Goal: Task Accomplishment & Management: Use online tool/utility

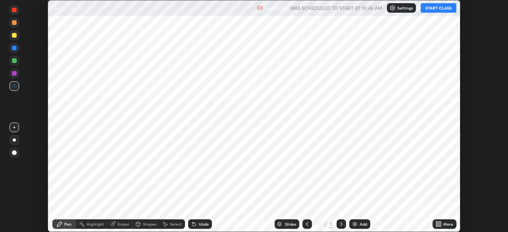
scroll to position [232, 508]
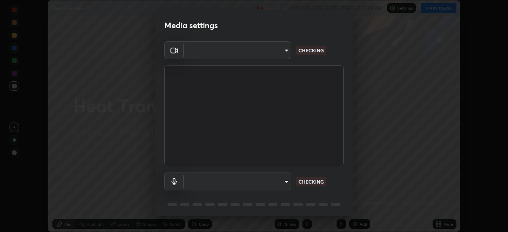
type input "5b0ce39d11be3a435715daab6ad7fa25508616855f5d18a60cdf0faa8df0ce2b"
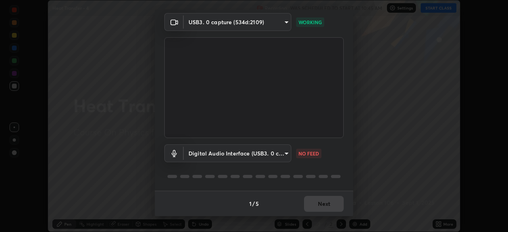
click at [284, 153] on body "Erase all Heat Transfer - 4 Recording WAS SCHEDULED TO START AT 10:45 AM Settin…" at bounding box center [254, 116] width 508 height 232
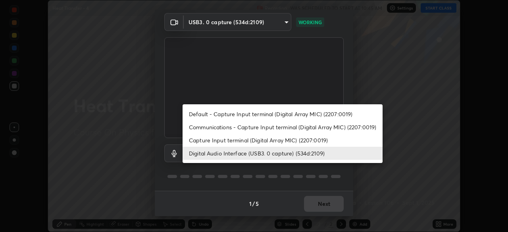
click at [289, 142] on li "Capture Input terminal (Digital Array MIC) (2207:0019)" at bounding box center [283, 140] width 200 height 13
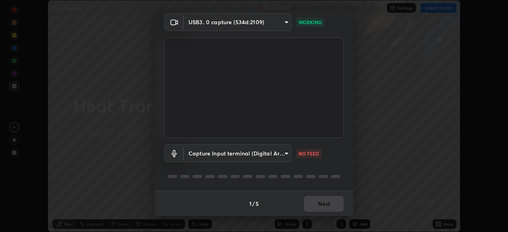
click at [284, 154] on body "Erase all Heat Transfer - 4 Recording WAS SCHEDULED TO START AT 10:45 AM Settin…" at bounding box center [254, 116] width 508 height 232
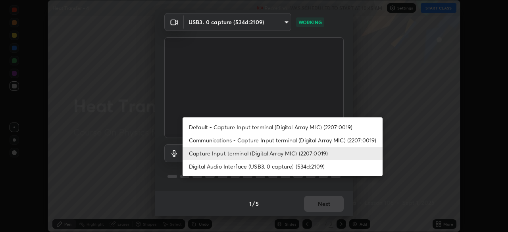
click at [286, 165] on li "Digital Audio Interface (USB3. 0 capture) (534d:2109)" at bounding box center [283, 166] width 200 height 13
type input "a1042adff76ea4b5505a52ff3a0232de4086f7e529f4609d60403d5288817579"
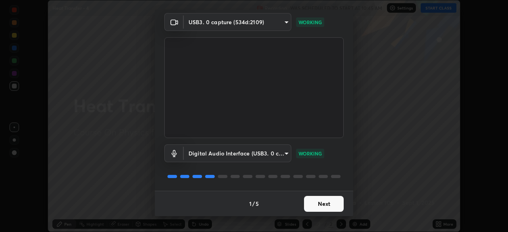
click at [324, 200] on button "Next" at bounding box center [324, 204] width 40 height 16
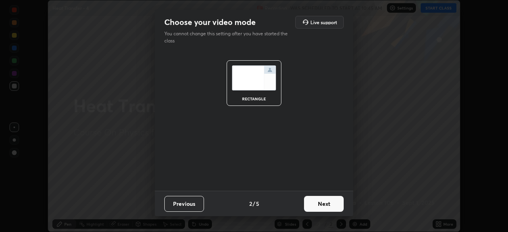
scroll to position [0, 0]
click at [332, 201] on button "Next" at bounding box center [324, 204] width 40 height 16
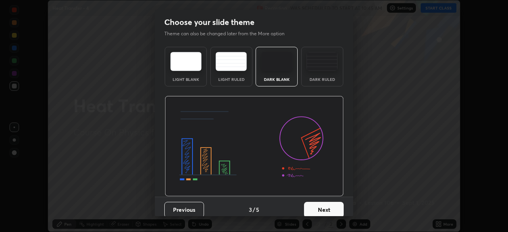
click at [329, 206] on button "Next" at bounding box center [324, 210] width 40 height 16
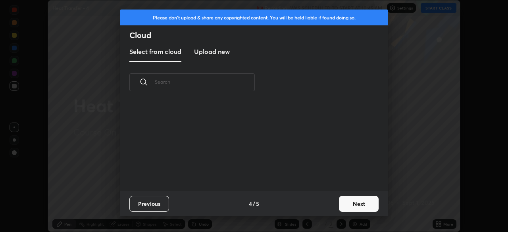
click at [348, 206] on button "Next" at bounding box center [359, 204] width 40 height 16
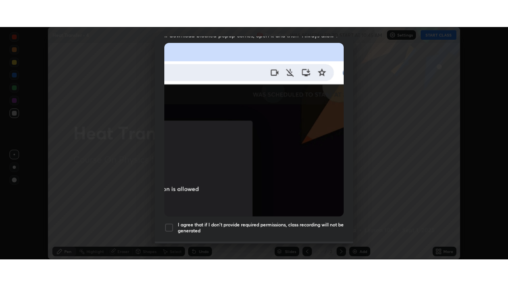
scroll to position [190, 0]
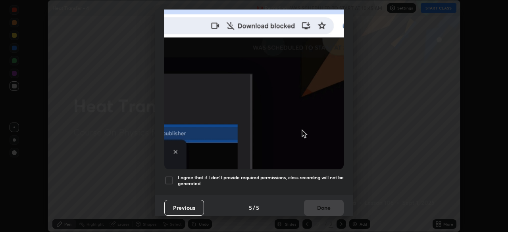
click at [303, 179] on h5 "I agree that if I don't provide required permissions, class recording will not …" at bounding box center [261, 181] width 166 height 12
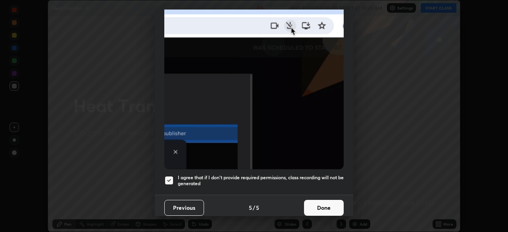
click at [319, 202] on button "Done" at bounding box center [324, 208] width 40 height 16
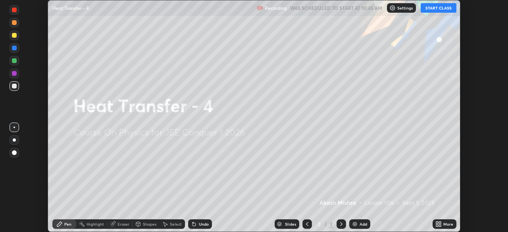
click at [437, 9] on button "START CLASS" at bounding box center [439, 8] width 36 height 10
click at [440, 223] on icon at bounding box center [440, 223] width 2 height 2
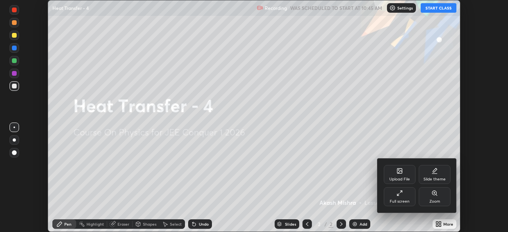
click at [405, 200] on div "Full screen" at bounding box center [400, 202] width 20 height 4
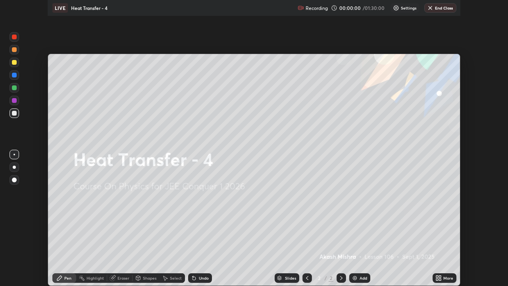
scroll to position [286, 508]
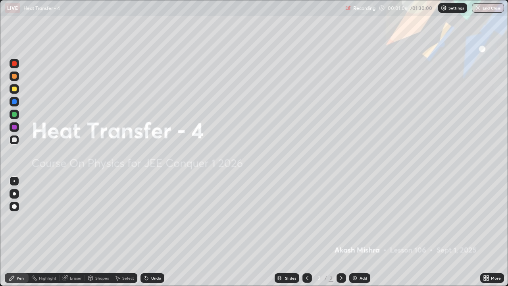
click at [356, 232] on img at bounding box center [355, 278] width 6 height 6
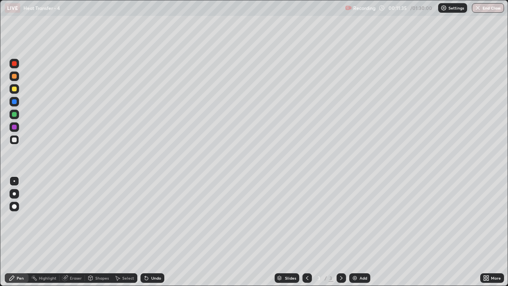
click at [14, 89] on div at bounding box center [14, 88] width 5 height 5
click at [18, 141] on div at bounding box center [15, 140] width 10 height 10
click at [101, 232] on div "Shapes" at bounding box center [101, 278] width 13 height 4
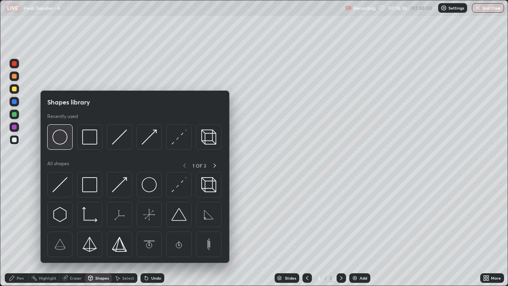
click at [65, 136] on img at bounding box center [59, 136] width 15 height 15
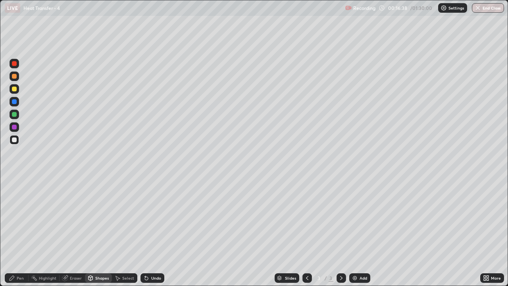
click at [24, 232] on div "Pen" at bounding box center [17, 278] width 24 height 10
click at [17, 100] on div at bounding box center [15, 102] width 10 height 10
click at [17, 88] on div at bounding box center [15, 89] width 10 height 10
click at [17, 115] on div at bounding box center [15, 115] width 10 height 10
click at [17, 88] on div at bounding box center [15, 89] width 10 height 10
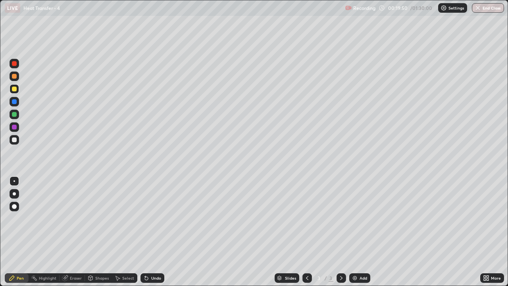
click at [352, 232] on img at bounding box center [355, 278] width 6 height 6
click at [152, 232] on div "Undo" at bounding box center [156, 278] width 10 height 4
click at [154, 232] on div "Undo" at bounding box center [156, 278] width 10 height 4
click at [102, 232] on div "Shapes" at bounding box center [98, 278] width 27 height 10
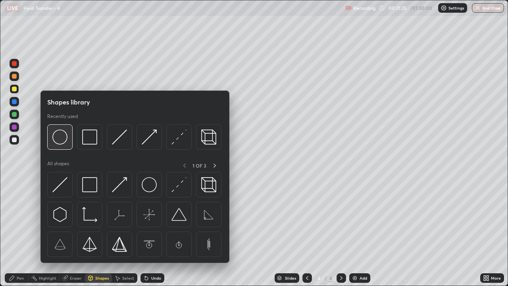
click at [61, 137] on img at bounding box center [59, 136] width 15 height 15
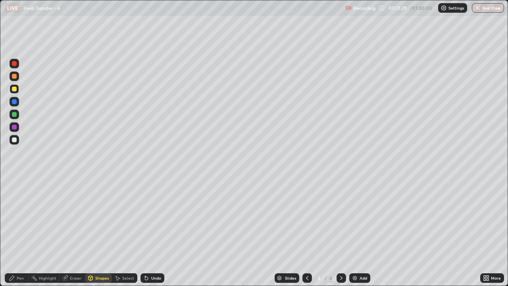
click at [123, 232] on div "Select" at bounding box center [128, 278] width 12 height 4
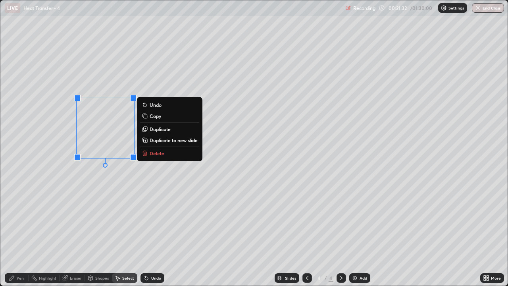
click at [154, 129] on p "Duplicate" at bounding box center [160, 129] width 21 height 6
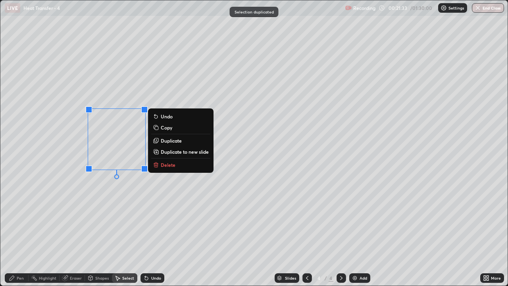
click at [168, 141] on p "Duplicate" at bounding box center [171, 140] width 21 height 6
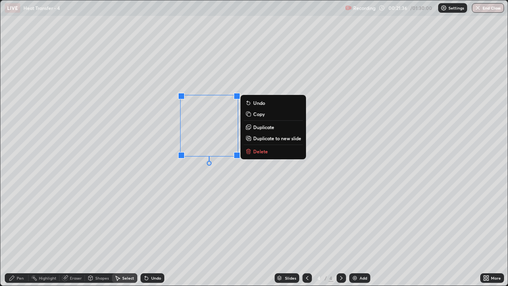
click at [140, 145] on div "0 ° Undo Copy Duplicate Duplicate to new slide Delete" at bounding box center [253, 142] width 507 height 285
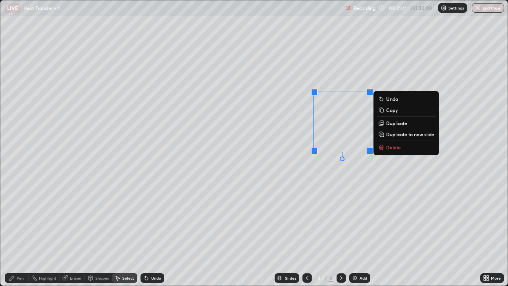
click at [17, 232] on div "Pen" at bounding box center [20, 278] width 7 height 4
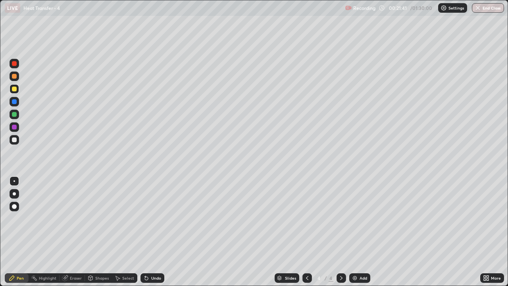
click at [16, 142] on div at bounding box center [15, 140] width 10 height 10
click at [154, 232] on div "Undo" at bounding box center [156, 278] width 10 height 4
click at [151, 232] on div "Undo" at bounding box center [156, 278] width 10 height 4
click at [149, 232] on div "Undo" at bounding box center [152, 278] width 24 height 10
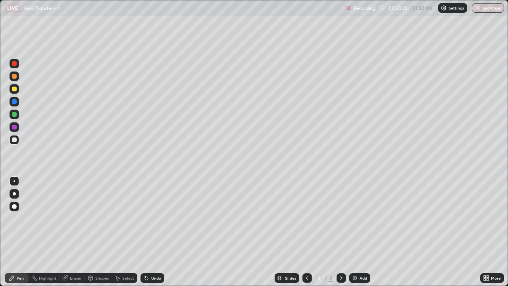
click at [151, 232] on div "Undo" at bounding box center [156, 278] width 10 height 4
click at [150, 232] on div "Undo" at bounding box center [152, 278] width 24 height 10
click at [153, 232] on div "Undo" at bounding box center [152, 278] width 24 height 10
click at [153, 232] on div "Undo" at bounding box center [156, 278] width 10 height 4
click at [362, 232] on div "Add" at bounding box center [363, 278] width 8 height 4
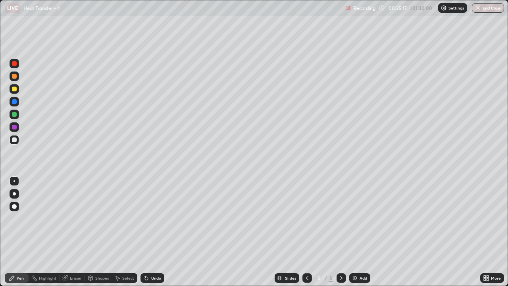
click at [16, 90] on div at bounding box center [14, 88] width 5 height 5
click at [154, 232] on div "Undo" at bounding box center [152, 278] width 24 height 10
click at [15, 139] on div at bounding box center [14, 139] width 5 height 5
click at [151, 232] on div "Undo" at bounding box center [156, 278] width 10 height 4
click at [155, 232] on div "Undo" at bounding box center [152, 278] width 24 height 10
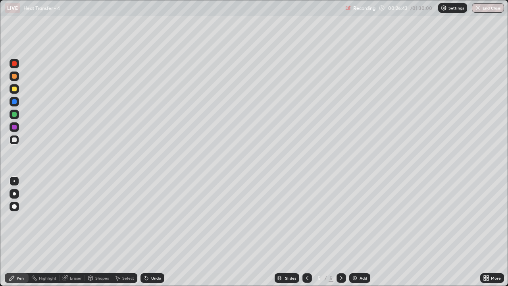
click at [99, 232] on div "Shapes" at bounding box center [101, 278] width 13 height 4
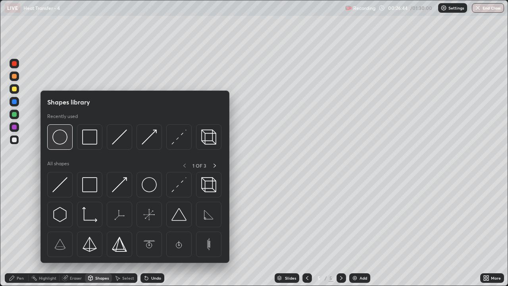
click at [65, 138] on img at bounding box center [59, 136] width 15 height 15
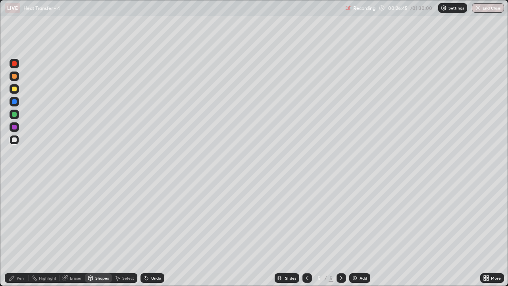
click at [17, 91] on div at bounding box center [15, 89] width 10 height 10
click at [122, 232] on div "Select" at bounding box center [124, 278] width 25 height 10
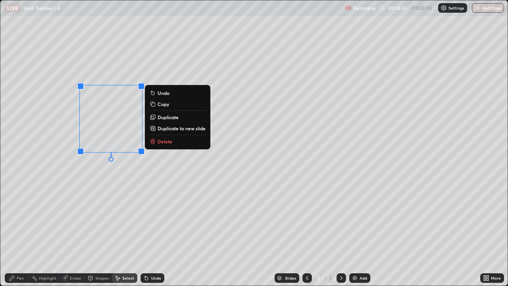
click at [159, 117] on p "Duplicate" at bounding box center [168, 117] width 21 height 6
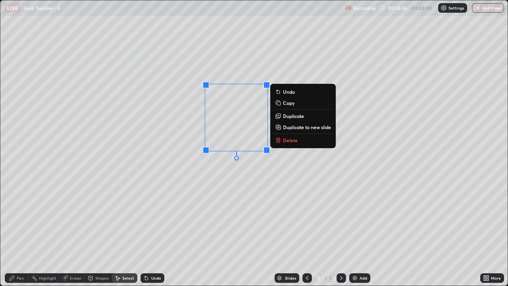
click at [288, 117] on p "Duplicate" at bounding box center [293, 116] width 21 height 6
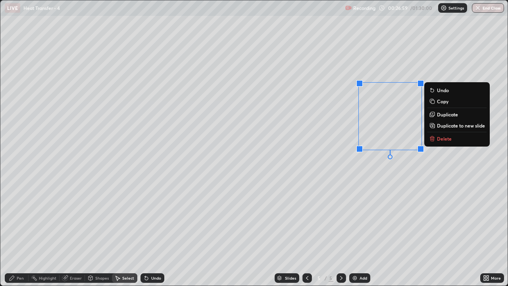
click at [342, 172] on div "0 ° Undo Copy Duplicate Duplicate to new slide Delete" at bounding box center [253, 142] width 507 height 285
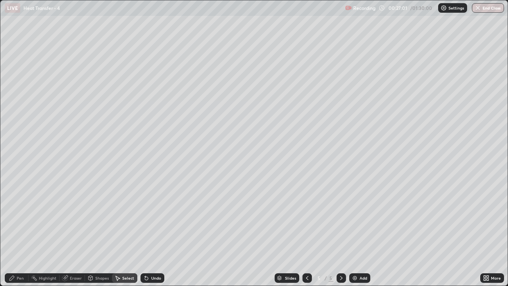
click at [24, 232] on div "Pen" at bounding box center [17, 278] width 24 height 10
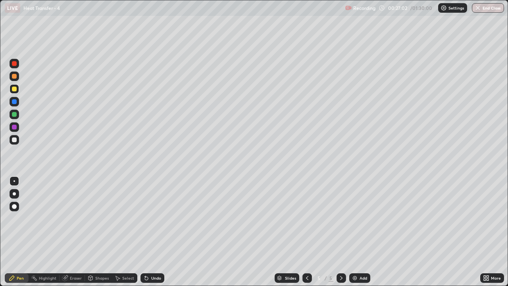
click at [15, 139] on div at bounding box center [14, 139] width 5 height 5
click at [155, 232] on div "Undo" at bounding box center [152, 278] width 24 height 10
click at [149, 232] on div "Undo" at bounding box center [152, 278] width 24 height 10
click at [148, 232] on div "Undo" at bounding box center [152, 278] width 24 height 10
click at [149, 232] on div "Undo" at bounding box center [152, 278] width 24 height 10
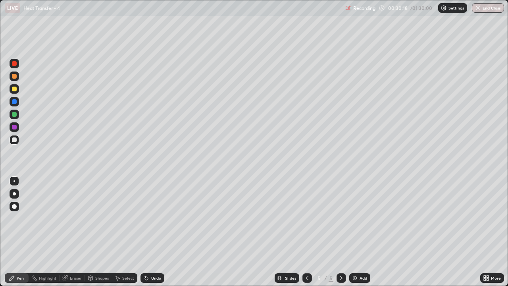
click at [74, 232] on div "Eraser" at bounding box center [76, 278] width 12 height 4
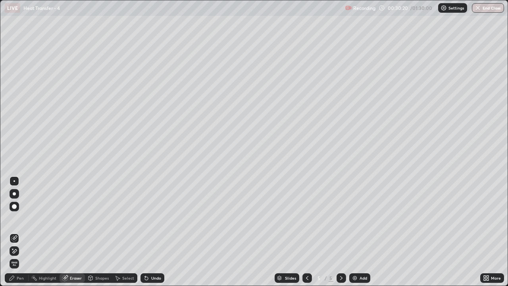
click at [15, 232] on div "Pen" at bounding box center [17, 278] width 24 height 10
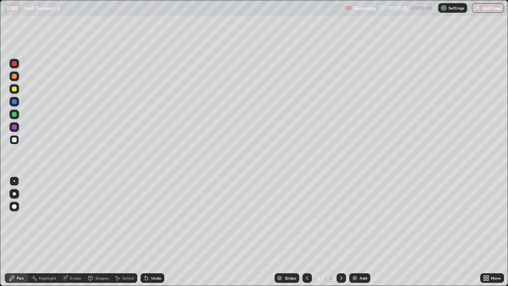
click at [152, 232] on div "Undo" at bounding box center [156, 278] width 10 height 4
click at [306, 232] on icon at bounding box center [307, 278] width 6 height 6
click at [338, 232] on icon at bounding box center [341, 278] width 6 height 6
click at [149, 232] on div "Undo" at bounding box center [152, 278] width 24 height 10
click at [148, 232] on icon at bounding box center [146, 278] width 6 height 6
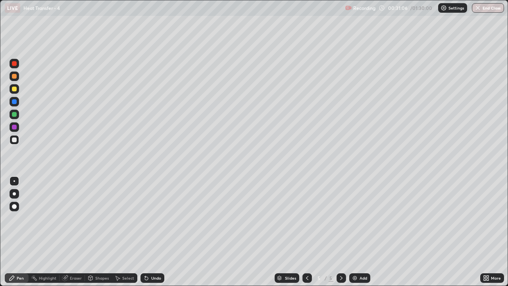
click at [146, 232] on icon at bounding box center [146, 278] width 3 height 3
click at [147, 232] on icon at bounding box center [146, 278] width 3 height 3
click at [153, 232] on div "Undo" at bounding box center [156, 278] width 10 height 4
click at [154, 232] on div "Undo" at bounding box center [156, 278] width 10 height 4
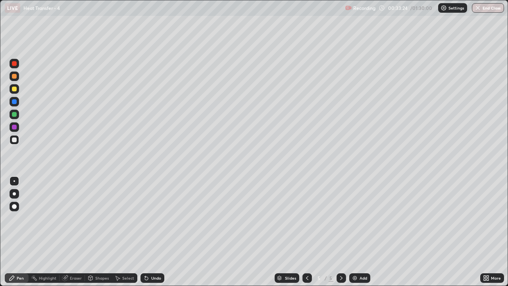
click at [74, 232] on div "Eraser" at bounding box center [76, 278] width 12 height 4
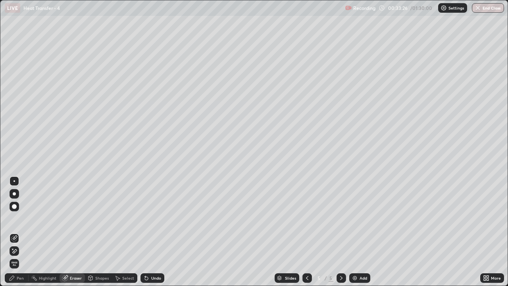
click at [16, 232] on div "Pen" at bounding box center [17, 278] width 24 height 10
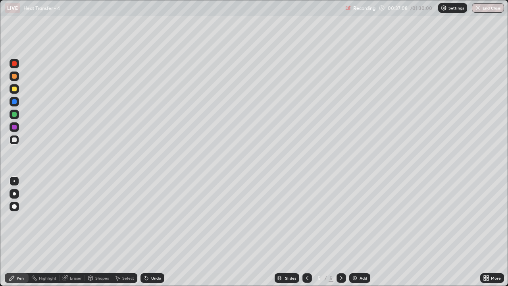
click at [364, 232] on div "Add" at bounding box center [363, 278] width 8 height 4
click at [17, 137] on div at bounding box center [15, 140] width 10 height 10
click at [98, 232] on div "Shapes" at bounding box center [101, 278] width 13 height 4
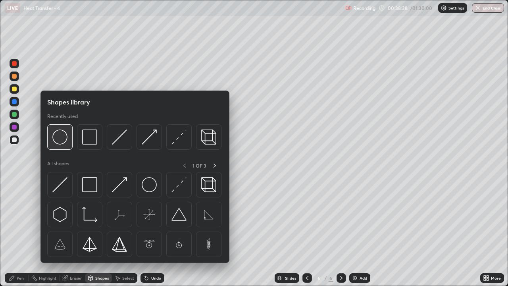
click at [63, 139] on img at bounding box center [59, 136] width 15 height 15
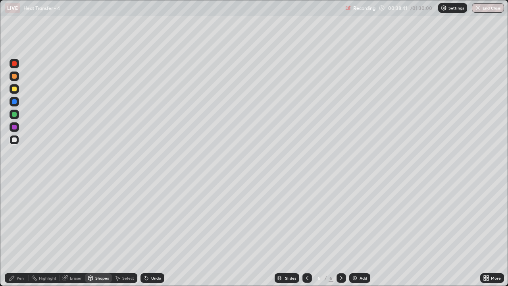
click at [15, 232] on div "Pen" at bounding box center [17, 278] width 24 height 10
click at [15, 90] on div at bounding box center [14, 88] width 5 height 5
click at [152, 232] on div "Undo" at bounding box center [156, 278] width 10 height 4
click at [100, 232] on div "Shapes" at bounding box center [101, 278] width 13 height 4
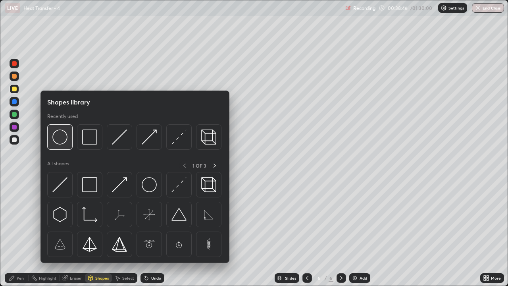
click at [66, 141] on img at bounding box center [59, 136] width 15 height 15
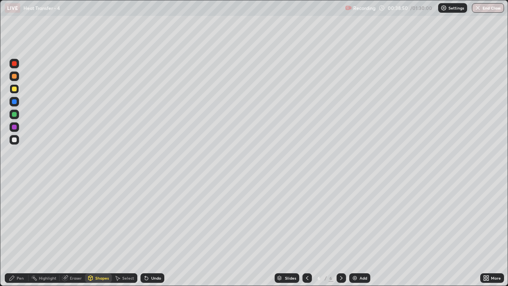
click at [18, 232] on div "Pen" at bounding box center [20, 278] width 7 height 4
click at [15, 140] on div at bounding box center [14, 139] width 5 height 5
click at [16, 90] on div at bounding box center [14, 88] width 5 height 5
click at [16, 115] on div at bounding box center [14, 114] width 5 height 5
click at [19, 138] on div at bounding box center [15, 140] width 10 height 10
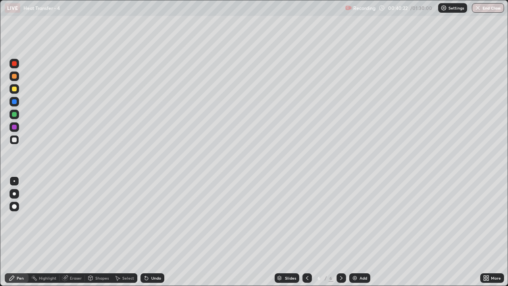
click at [154, 232] on div "Undo" at bounding box center [152, 278] width 24 height 10
click at [157, 232] on div "Undo" at bounding box center [152, 278] width 24 height 10
click at [154, 232] on div "Undo" at bounding box center [156, 278] width 10 height 4
click at [157, 232] on div "Undo" at bounding box center [152, 278] width 24 height 10
click at [160, 232] on div "Undo" at bounding box center [152, 278] width 24 height 10
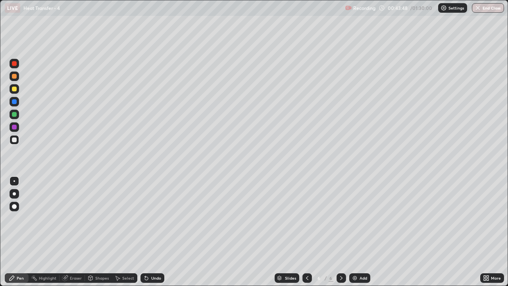
click at [156, 232] on div "Undo" at bounding box center [152, 278] width 24 height 10
click at [156, 232] on div "Undo" at bounding box center [156, 278] width 10 height 4
click at [157, 232] on div "Undo" at bounding box center [152, 278] width 24 height 10
click at [155, 232] on div "Undo" at bounding box center [156, 278] width 10 height 4
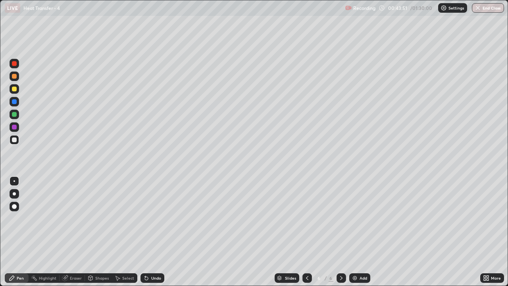
click at [154, 232] on div "Undo" at bounding box center [152, 278] width 24 height 10
click at [154, 232] on div "Undo" at bounding box center [156, 278] width 10 height 4
click at [360, 232] on div "Add" at bounding box center [363, 278] width 8 height 4
click at [15, 140] on div at bounding box center [14, 139] width 5 height 5
click at [94, 232] on div "Shapes" at bounding box center [98, 278] width 27 height 10
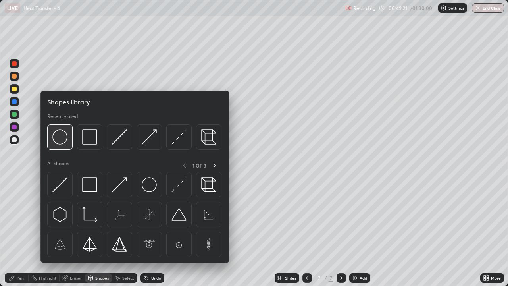
click at [63, 138] on img at bounding box center [59, 136] width 15 height 15
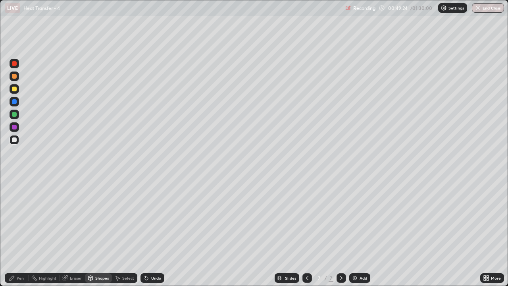
click at [20, 232] on div "Pen" at bounding box center [20, 278] width 7 height 4
click at [15, 90] on div at bounding box center [14, 88] width 5 height 5
click at [16, 115] on div at bounding box center [14, 114] width 5 height 5
click at [16, 91] on div at bounding box center [15, 89] width 10 height 10
click at [15, 114] on div at bounding box center [14, 114] width 5 height 5
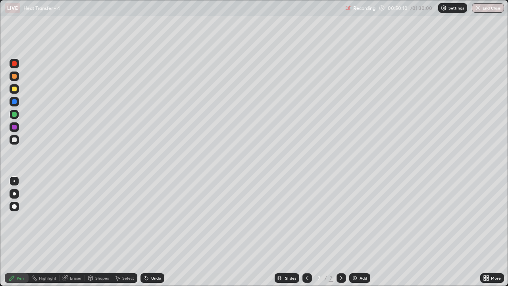
click at [15, 89] on div at bounding box center [14, 88] width 5 height 5
click at [17, 66] on div at bounding box center [15, 64] width 10 height 10
click at [15, 139] on div at bounding box center [14, 139] width 5 height 5
click at [356, 232] on img at bounding box center [355, 278] width 6 height 6
click at [153, 232] on div "Undo" at bounding box center [156, 278] width 10 height 4
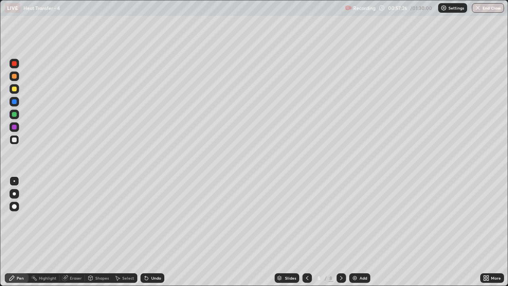
click at [153, 232] on div "Undo" at bounding box center [156, 278] width 10 height 4
click at [154, 232] on div "Undo" at bounding box center [156, 278] width 10 height 4
click at [14, 90] on div at bounding box center [14, 88] width 5 height 5
click at [360, 232] on div "Add" at bounding box center [359, 278] width 21 height 10
click at [17, 138] on div at bounding box center [15, 140] width 10 height 10
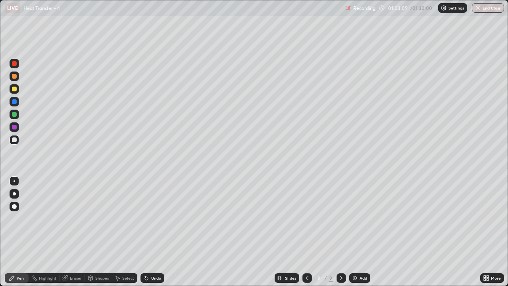
click at [152, 232] on div "Undo" at bounding box center [156, 278] width 10 height 4
click at [151, 232] on div "Undo" at bounding box center [156, 278] width 10 height 4
click at [154, 232] on div "Undo" at bounding box center [156, 278] width 10 height 4
click at [151, 232] on div "Undo" at bounding box center [156, 278] width 10 height 4
click at [152, 232] on div "Undo" at bounding box center [156, 278] width 10 height 4
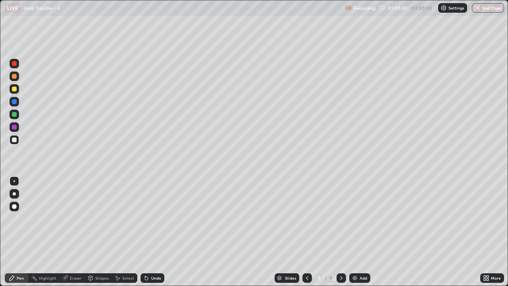
click at [148, 232] on div "Undo" at bounding box center [152, 278] width 24 height 10
click at [360, 232] on div "Add" at bounding box center [363, 278] width 8 height 4
click at [16, 89] on div at bounding box center [14, 88] width 5 height 5
click at [155, 232] on div "Undo" at bounding box center [152, 278] width 24 height 10
click at [156, 232] on div "Undo" at bounding box center [156, 278] width 10 height 4
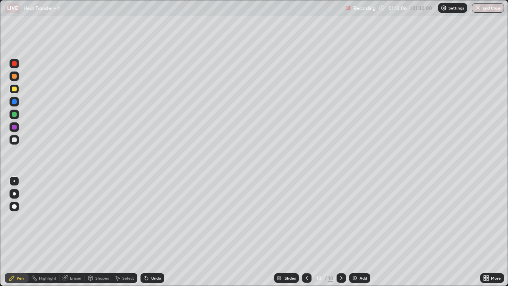
click at [154, 232] on div "Undo" at bounding box center [156, 278] width 10 height 4
click at [151, 232] on div "Undo" at bounding box center [152, 278] width 24 height 10
click at [153, 232] on div "Undo" at bounding box center [156, 278] width 10 height 4
click at [154, 232] on div "Undo" at bounding box center [152, 278] width 24 height 10
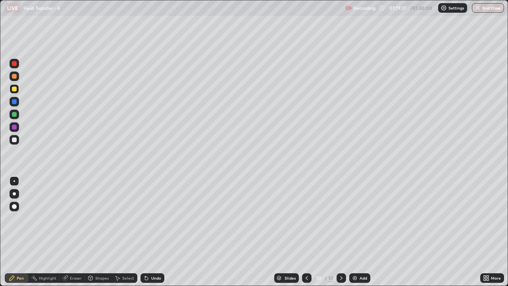
click at [154, 232] on div "Undo" at bounding box center [156, 278] width 10 height 4
click at [152, 232] on div "Undo" at bounding box center [152, 278] width 24 height 10
click at [148, 232] on div "Undo" at bounding box center [152, 278] width 24 height 10
click at [153, 232] on div "Undo" at bounding box center [156, 278] width 10 height 4
click at [154, 232] on div "Undo" at bounding box center [152, 278] width 24 height 10
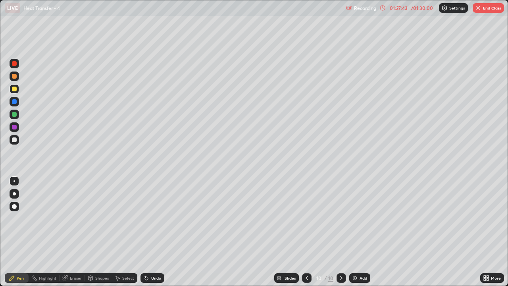
click at [476, 11] on button "End Class" at bounding box center [488, 8] width 31 height 10
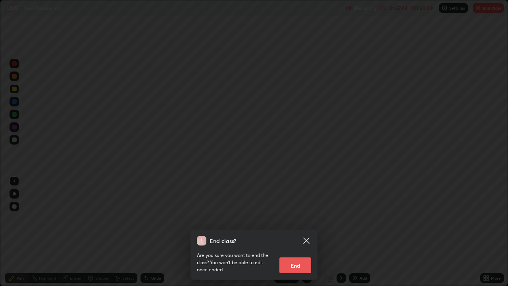
click at [302, 232] on button "End" at bounding box center [295, 265] width 32 height 16
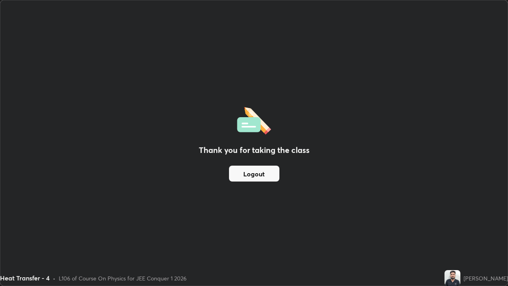
click at [251, 175] on button "Logout" at bounding box center [254, 173] width 50 height 16
